Goal: Task Accomplishment & Management: Manage account settings

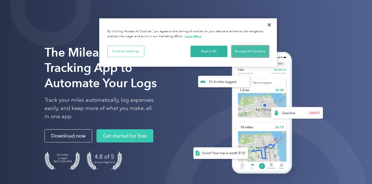
click at [244, 53] on button "Accept All Cookies" at bounding box center [250, 51] width 37 height 11
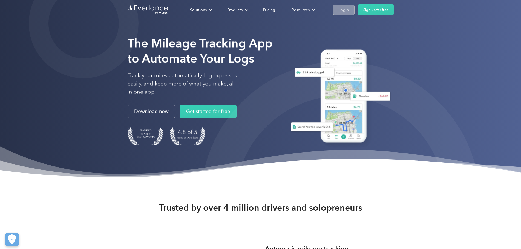
click at [349, 10] on div "Login" at bounding box center [344, 10] width 10 height 7
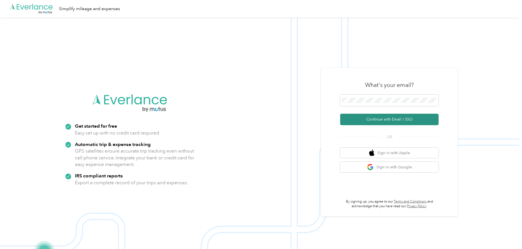
click at [373, 118] on button "Continue with Email / SSO" at bounding box center [389, 119] width 99 height 11
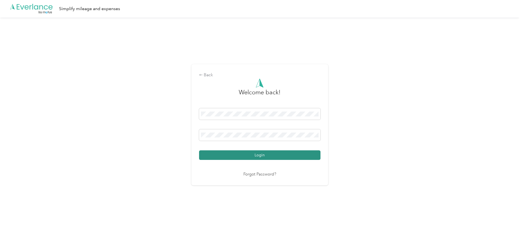
click at [253, 155] on button "Login" at bounding box center [260, 156] width 122 height 10
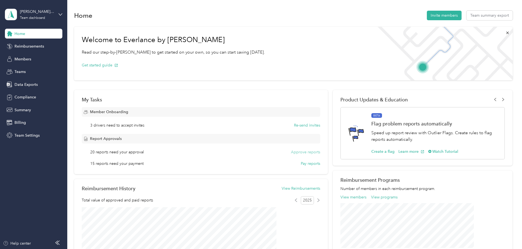
click at [293, 153] on button "Approve reports" at bounding box center [305, 152] width 29 height 6
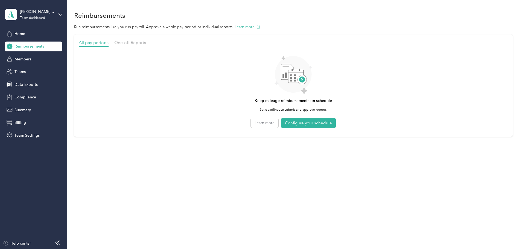
click at [29, 47] on span "Reimbursements" at bounding box center [30, 47] width 30 height 6
click at [22, 59] on span "Members" at bounding box center [23, 59] width 17 height 6
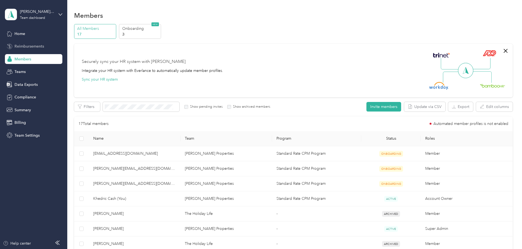
click at [20, 46] on span "Reimbursements" at bounding box center [30, 47] width 30 height 6
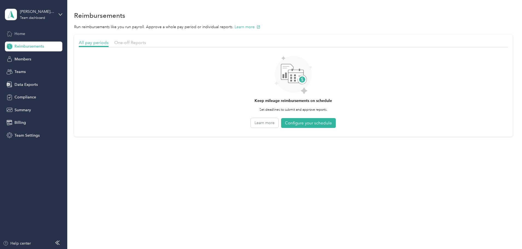
click at [20, 33] on span "Home" at bounding box center [20, 34] width 11 height 6
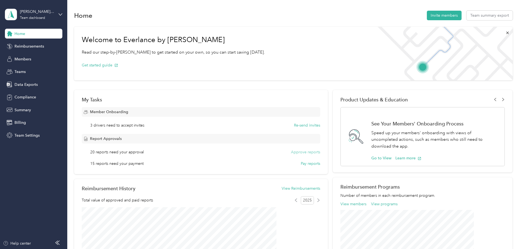
click at [303, 152] on button "Approve reports" at bounding box center [305, 152] width 29 height 6
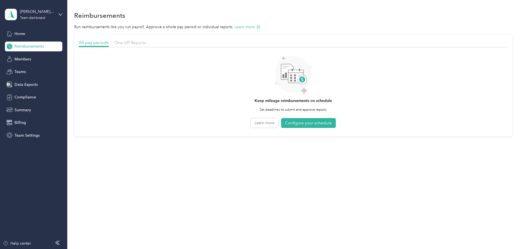
click at [96, 107] on div "All pay periods One-off Reports Keep mileage reimbursements on schedule Set dea…" at bounding box center [293, 85] width 439 height 102
click at [146, 40] on span "One-off Reports" at bounding box center [130, 42] width 32 height 5
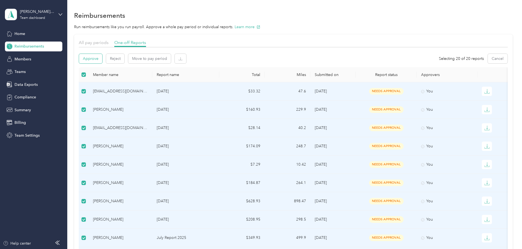
click at [102, 61] on button "Approve" at bounding box center [90, 59] width 23 height 10
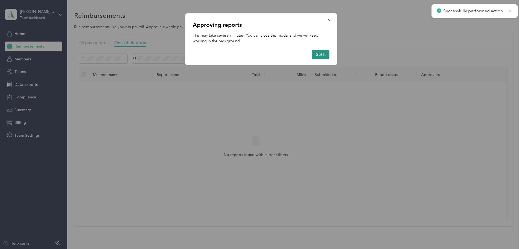
click at [324, 54] on button "Got it" at bounding box center [321, 55] width 18 height 10
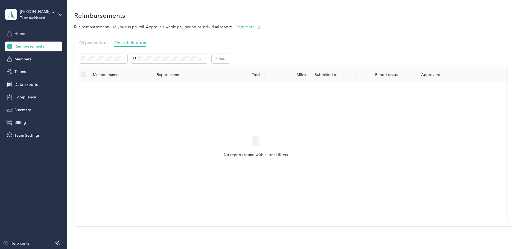
click at [20, 33] on span "Home" at bounding box center [20, 34] width 11 height 6
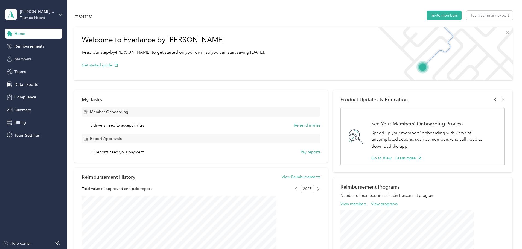
click at [27, 57] on span "Members" at bounding box center [23, 59] width 17 height 6
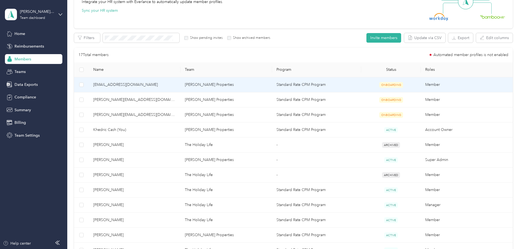
scroll to position [55, 0]
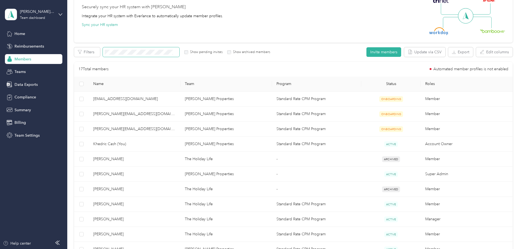
click at [180, 48] on span at bounding box center [141, 52] width 77 height 10
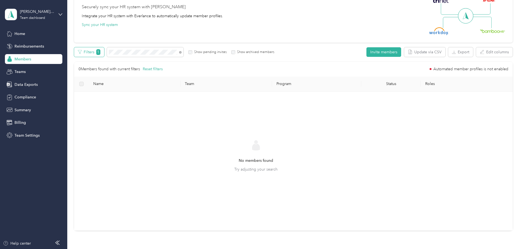
click at [100, 52] on span "1" at bounding box center [98, 52] width 4 height 6
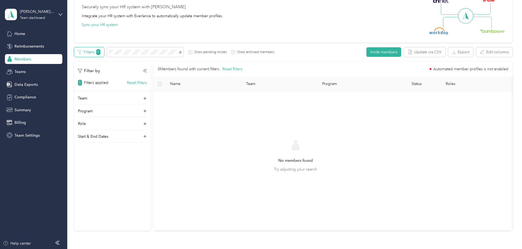
click at [100, 52] on span "1" at bounding box center [98, 52] width 4 height 6
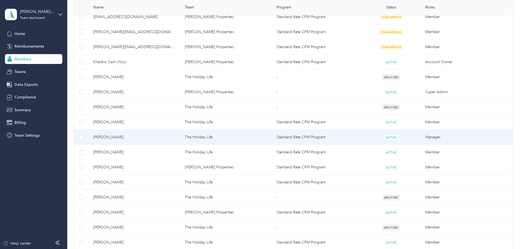
scroll to position [164, 0]
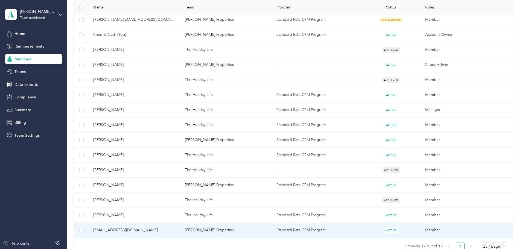
click at [149, 229] on span "[EMAIL_ADDRESS][DOMAIN_NAME]" at bounding box center [134, 230] width 83 height 6
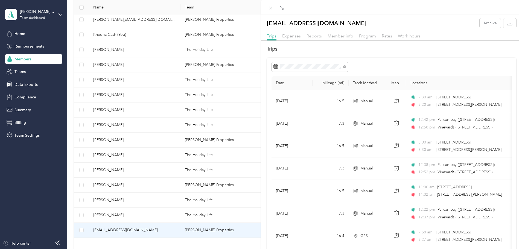
click at [310, 36] on span "Reports" at bounding box center [314, 35] width 15 height 5
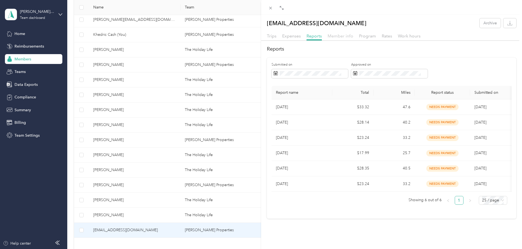
click at [339, 38] on span "Member info" at bounding box center [341, 35] width 26 height 5
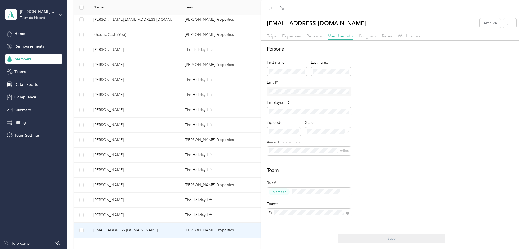
click at [366, 37] on span "Program" at bounding box center [367, 35] width 17 height 5
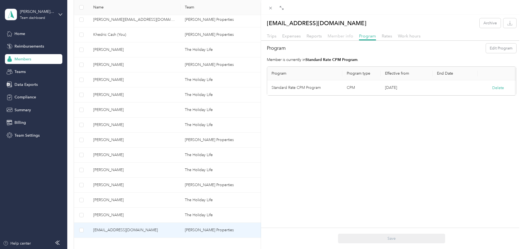
click at [346, 37] on span "Member info" at bounding box center [341, 35] width 26 height 5
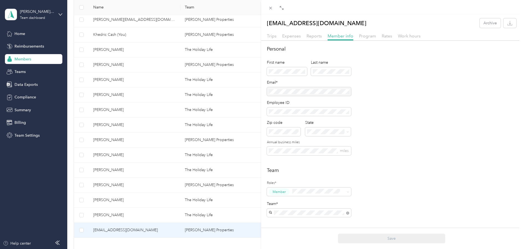
click at [35, 134] on div "[EMAIL_ADDRESS][DOMAIN_NAME] Archive Trips Expenses Reports Member info Program…" at bounding box center [261, 124] width 522 height 249
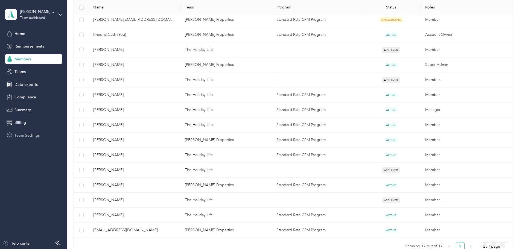
click at [34, 136] on span "Team Settings" at bounding box center [27, 136] width 25 height 6
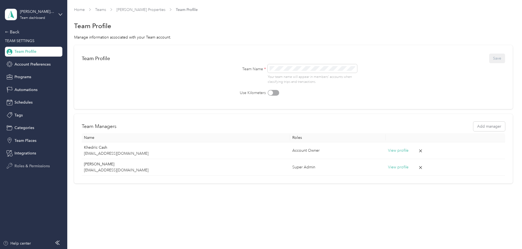
click at [39, 165] on span "Roles & Permissions" at bounding box center [32, 166] width 35 height 6
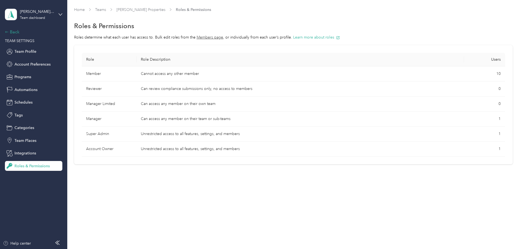
click at [16, 33] on div "Back" at bounding box center [32, 32] width 55 height 7
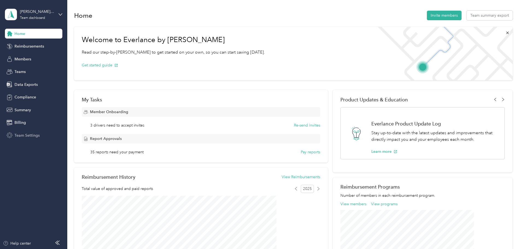
click at [32, 137] on span "Team Settings" at bounding box center [27, 136] width 25 height 6
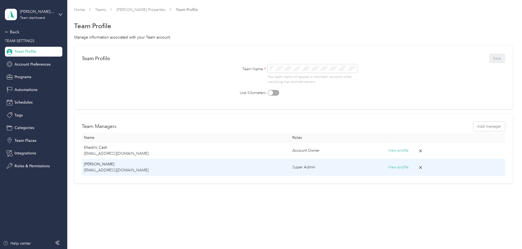
click at [420, 168] on icon at bounding box center [421, 167] width 3 height 3
click at [377, 173] on button "Yes" at bounding box center [378, 171] width 11 height 9
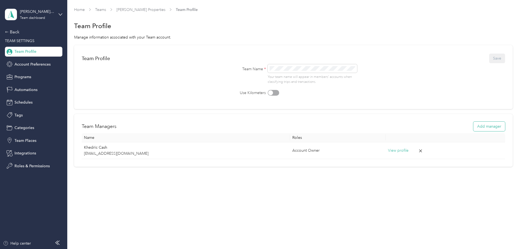
click at [474, 129] on button "Add manager" at bounding box center [490, 127] width 32 height 10
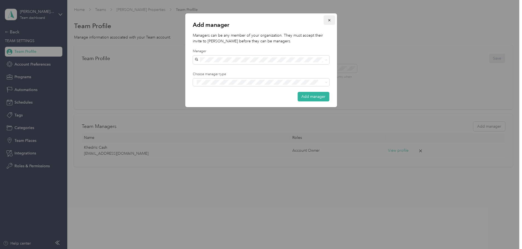
click at [331, 21] on icon "button" at bounding box center [329, 20] width 2 height 2
